Goal: Check status: Check status

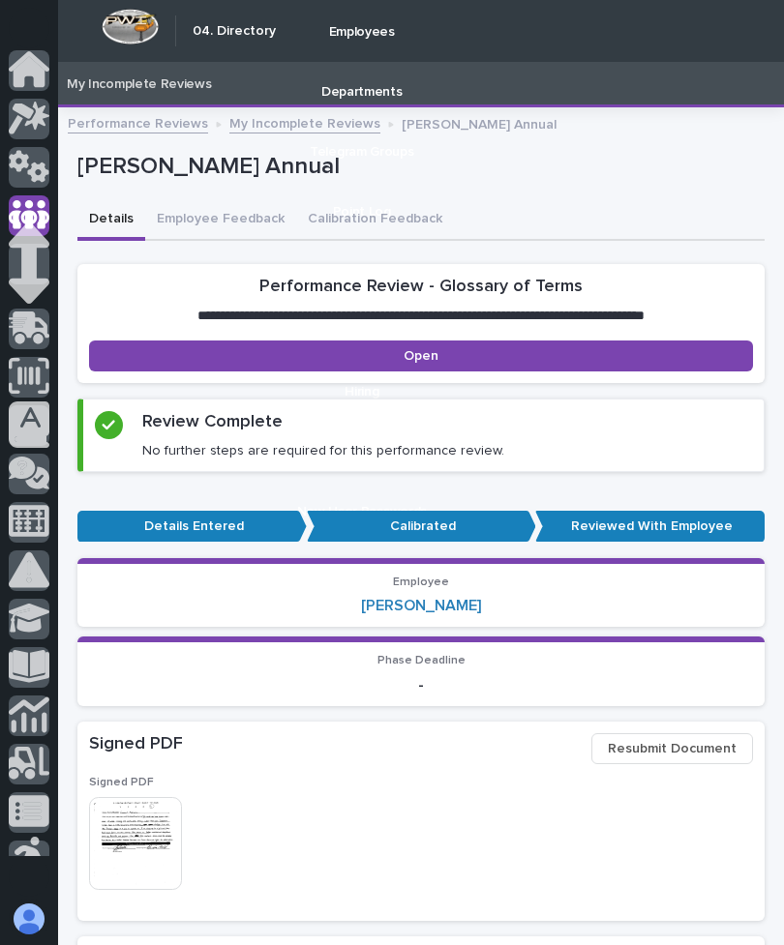
click at [41, 79] on icon at bounding box center [29, 69] width 41 height 36
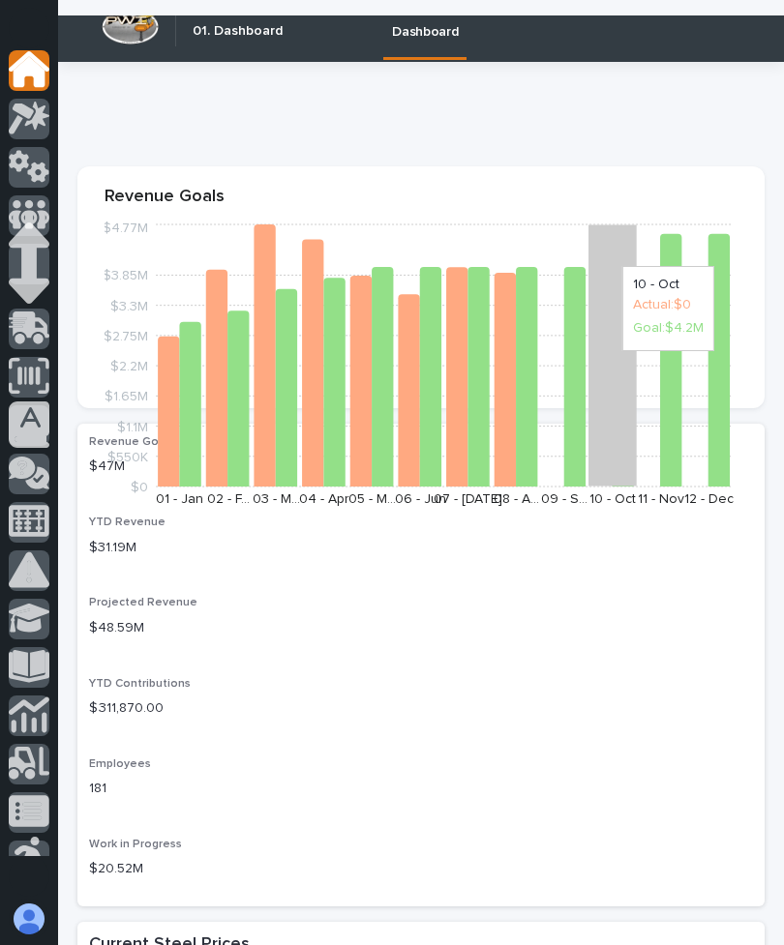
scroll to position [5749, 0]
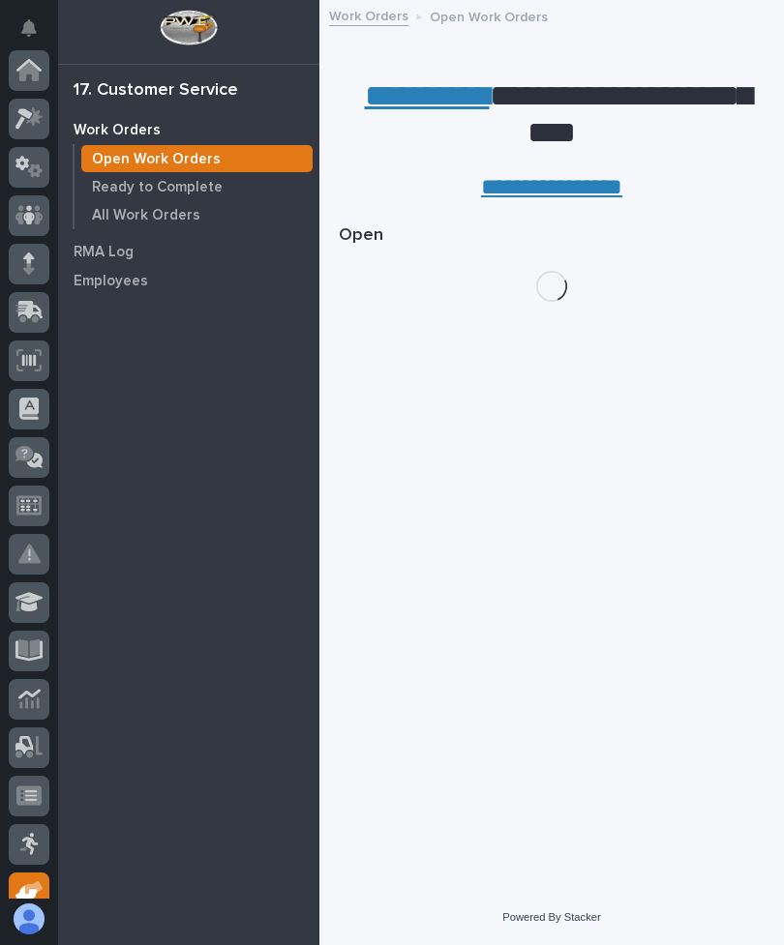
scroll to position [311, 0]
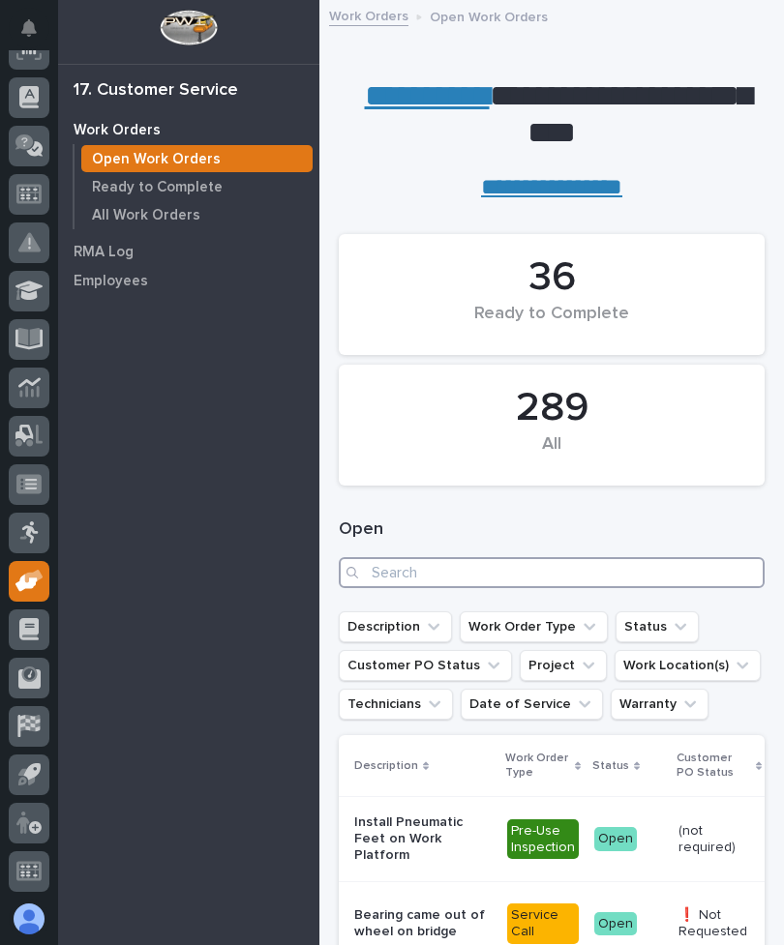
click at [676, 581] on input "Search" at bounding box center [552, 572] width 426 height 31
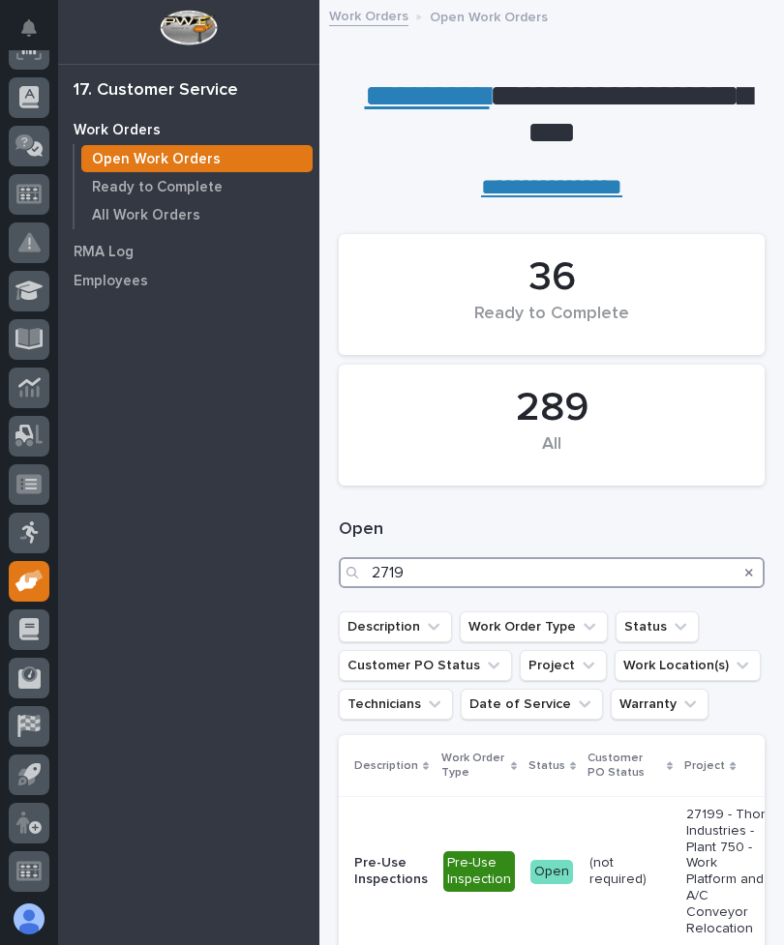
type input "27193"
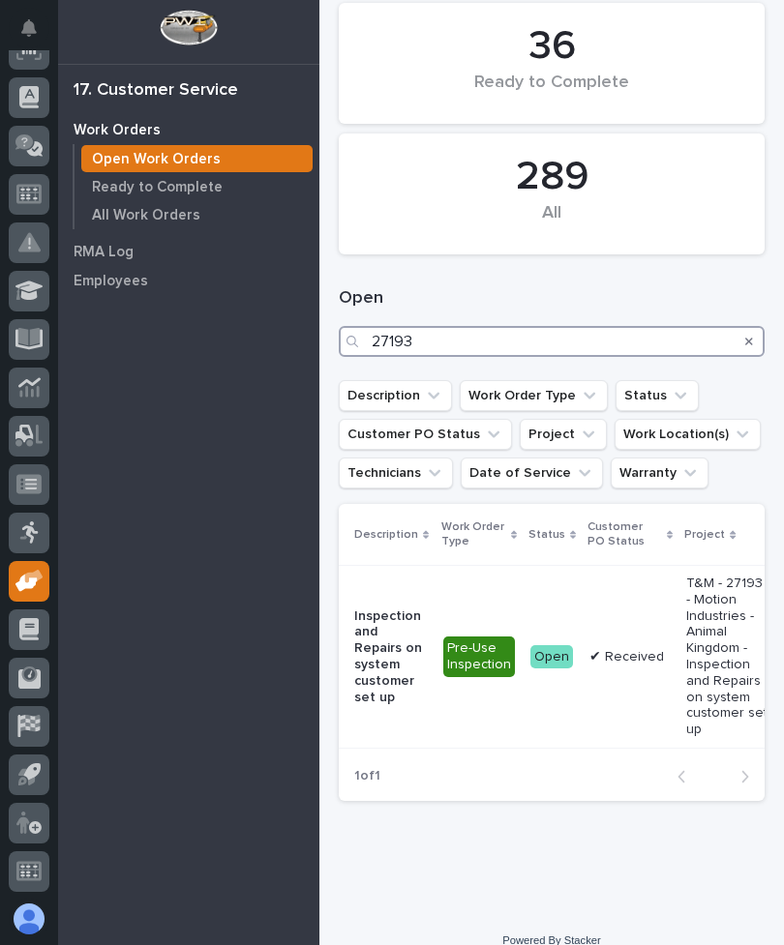
scroll to position [230, 0]
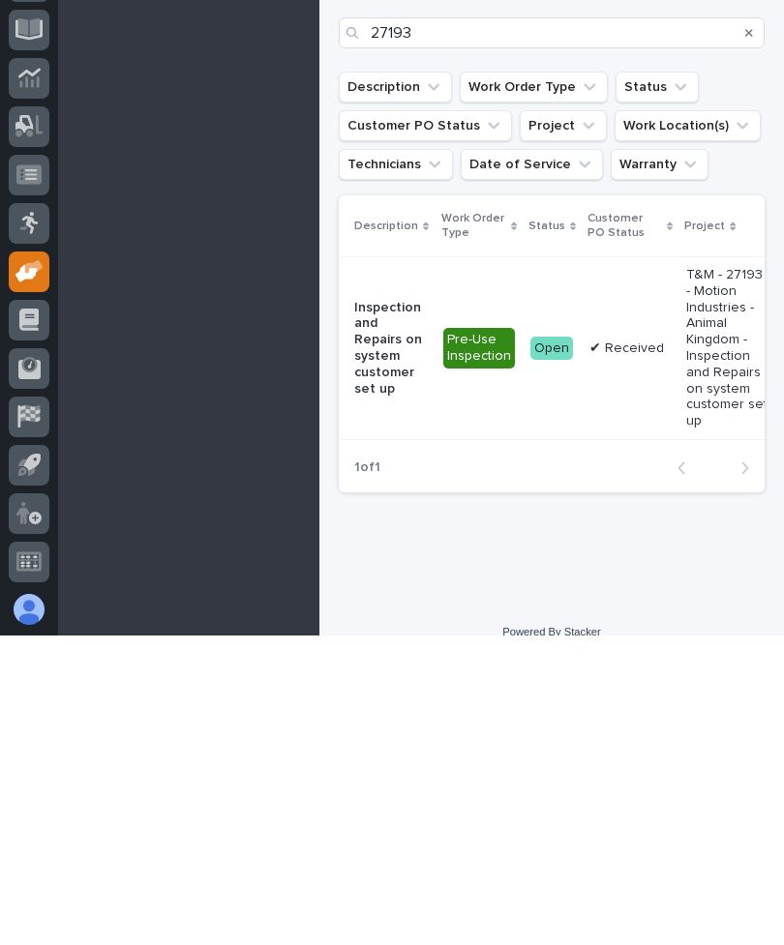
click at [647, 567] on td "✔ Received" at bounding box center [629, 658] width 97 height 182
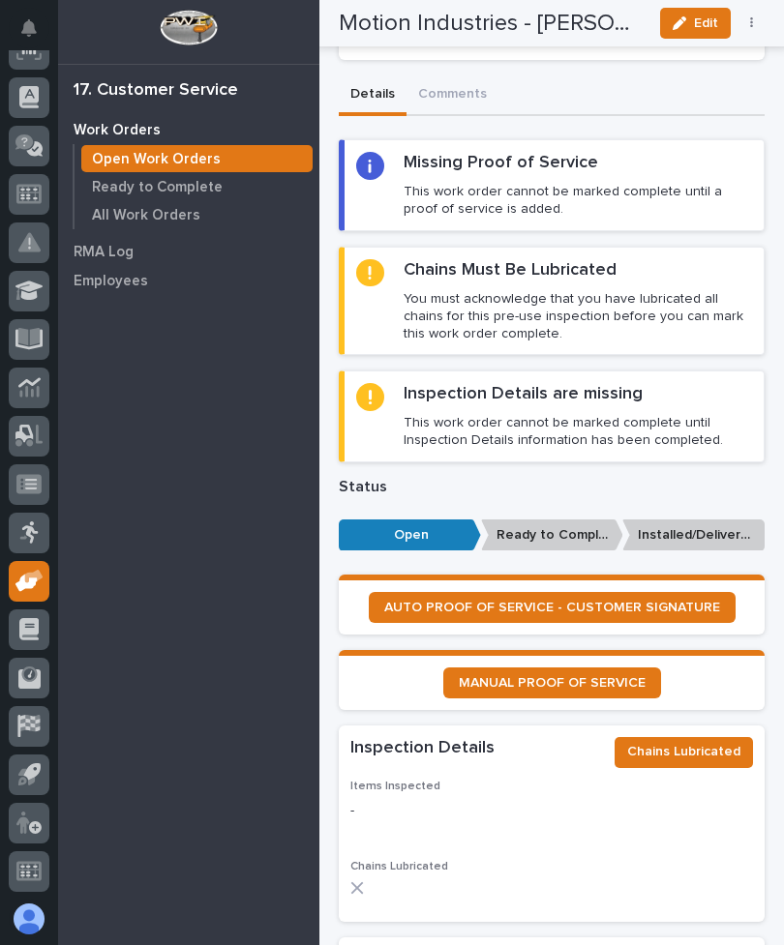
scroll to position [1450, 0]
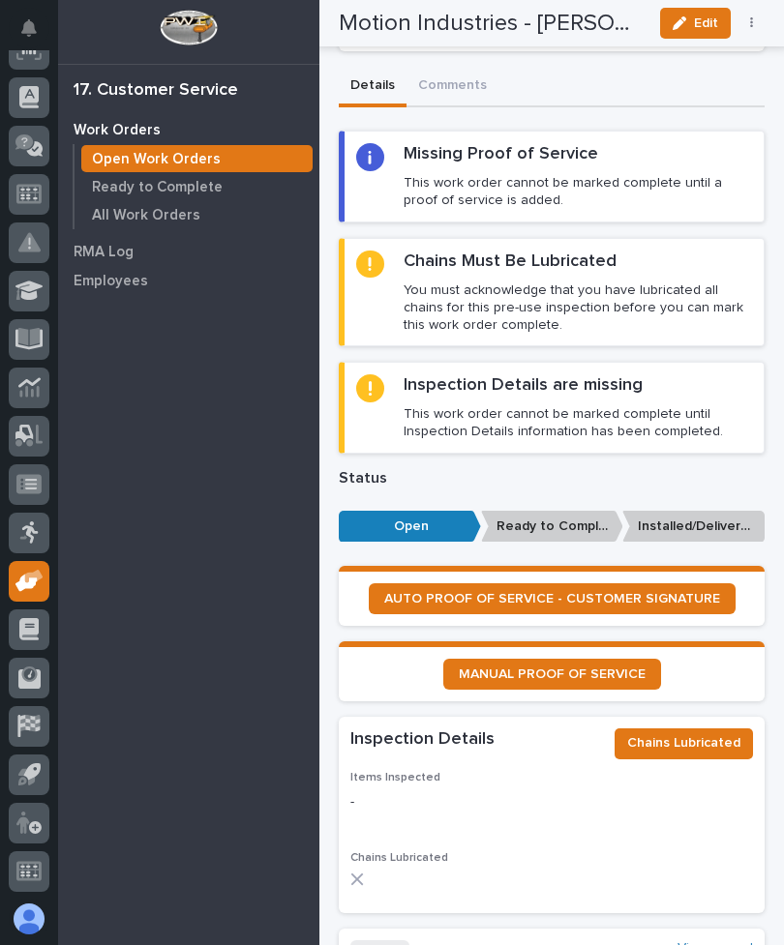
click at [662, 592] on span "AUTO PROOF OF SERVICE - CUSTOMER SIGNATURE" at bounding box center [552, 599] width 336 height 14
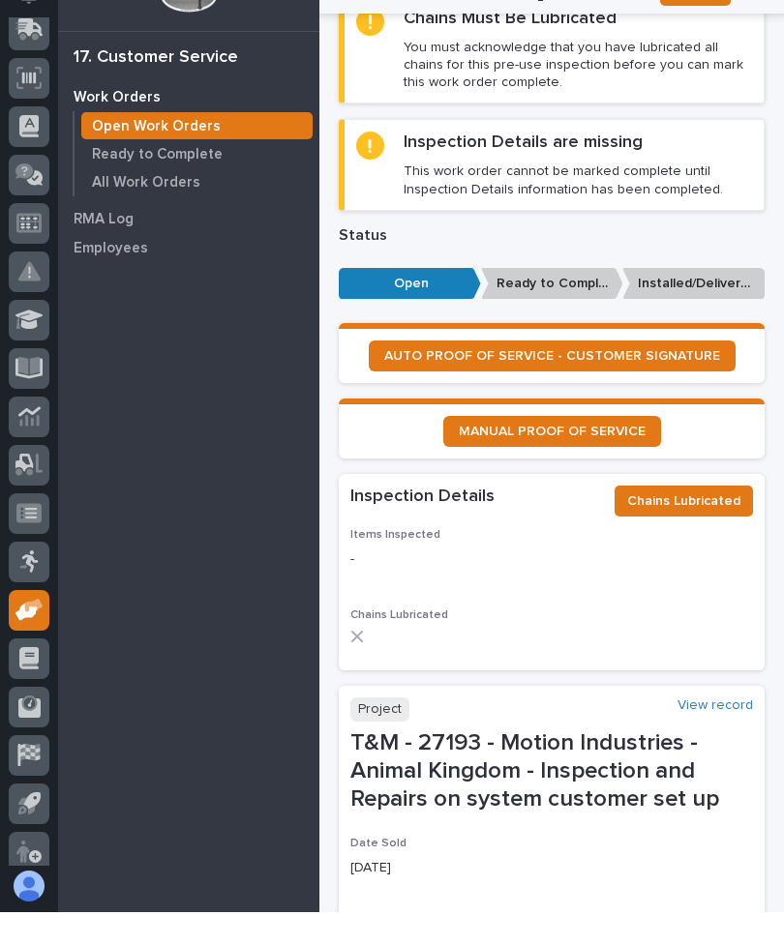
scroll to position [1813, 0]
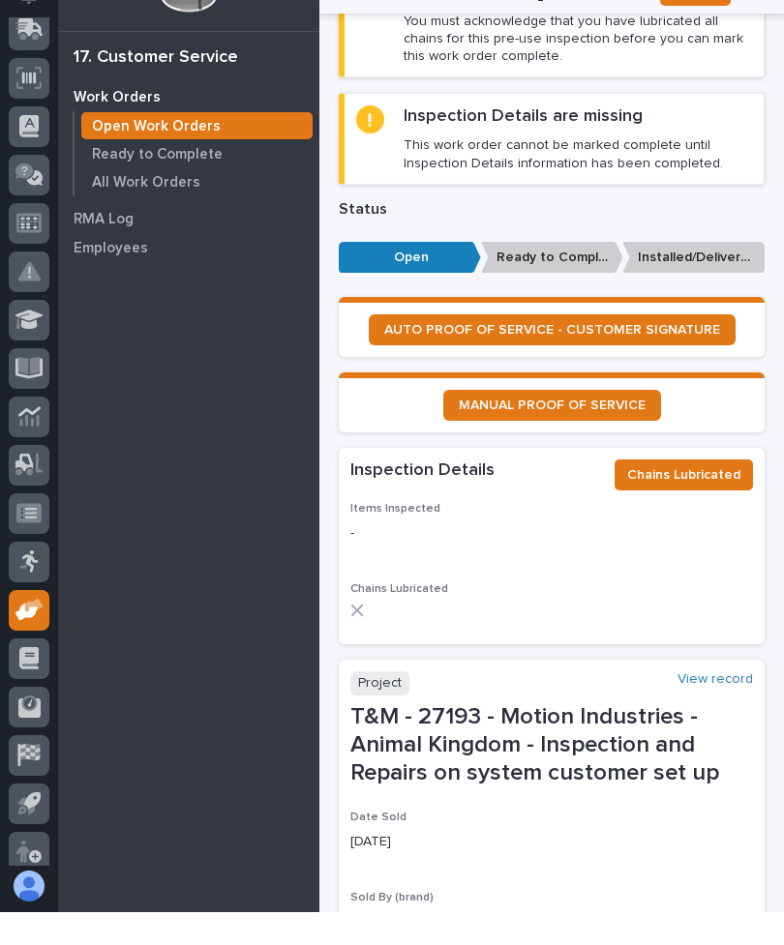
click at [711, 535] on div "Items Inspected -" at bounding box center [551, 563] width 402 height 57
click at [694, 535] on p "Items Inspected" at bounding box center [551, 542] width 402 height 14
